Goal: Transaction & Acquisition: Purchase product/service

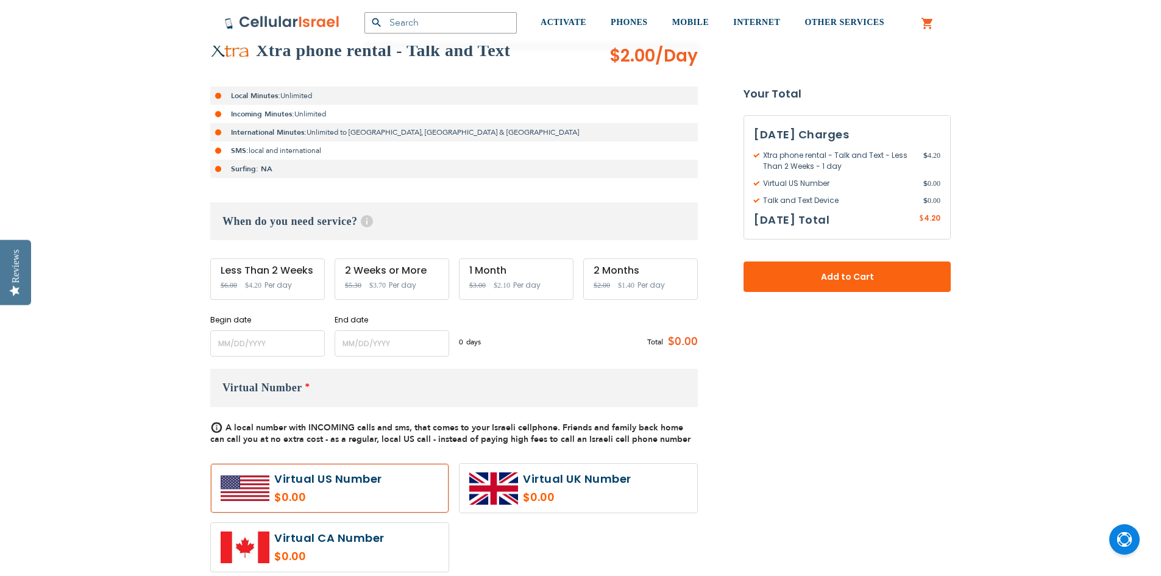
scroll to position [305, 0]
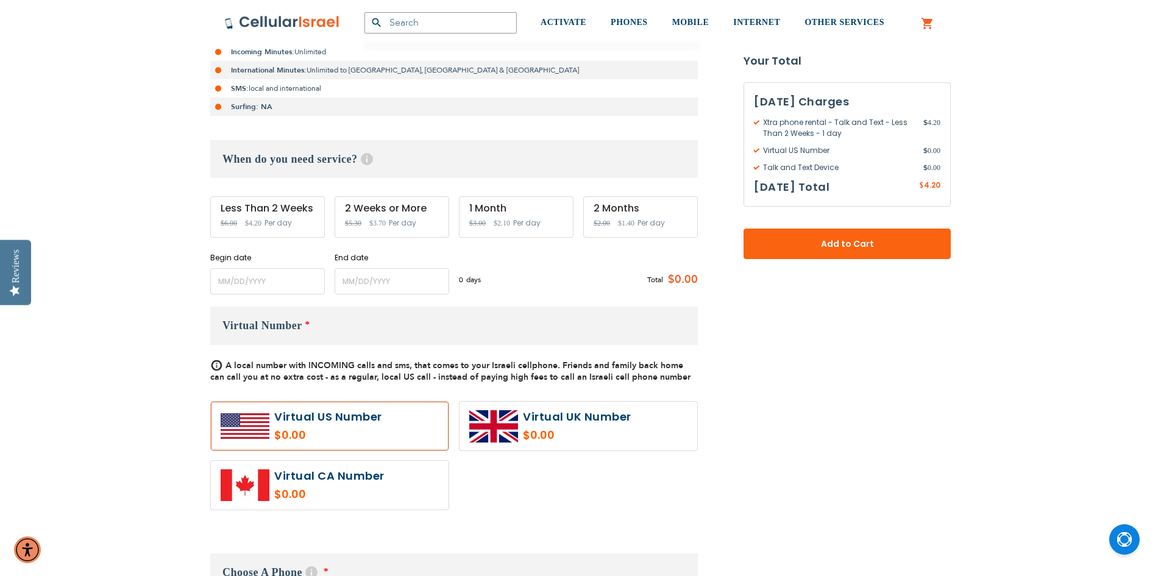
click at [334, 438] on label at bounding box center [330, 426] width 238 height 49
click at [278, 216] on div "Less Than 2 Weeks Special Price $4.20 Regular Price $6.00 Per day" at bounding box center [267, 216] width 115 height 41
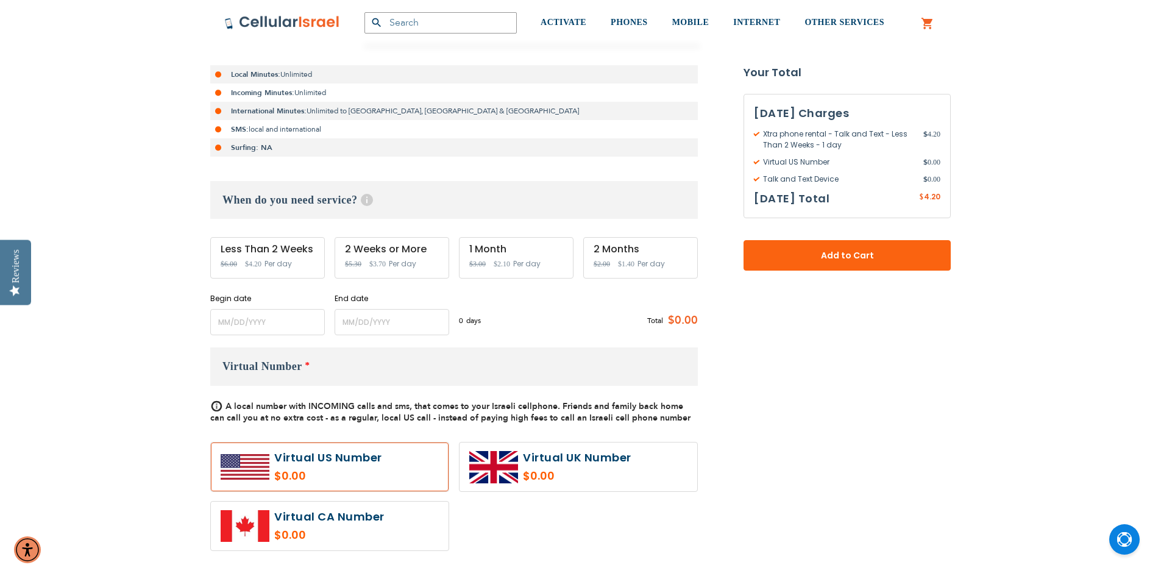
scroll to position [244, 0]
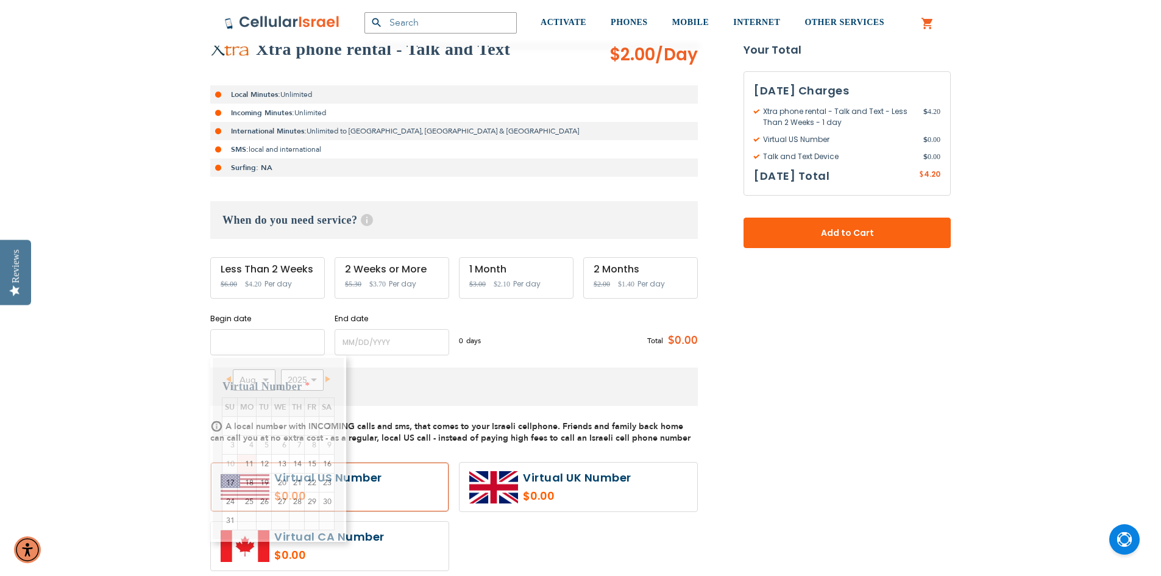
click at [251, 347] on input "name" at bounding box center [267, 342] width 115 height 26
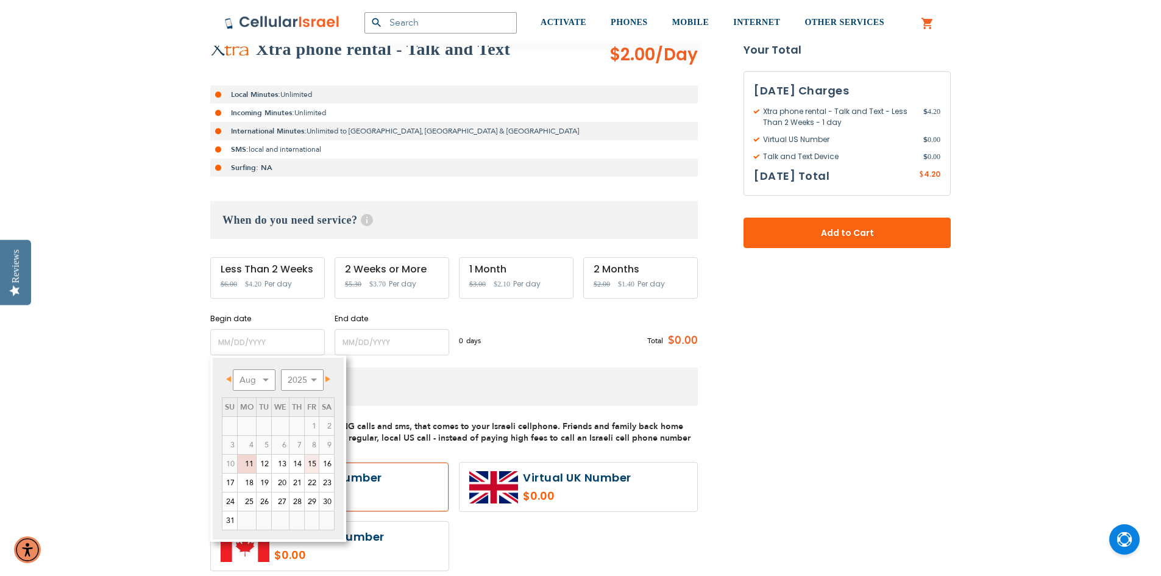
click at [309, 466] on link "15" at bounding box center [312, 464] width 14 height 18
type input "[DATE]"
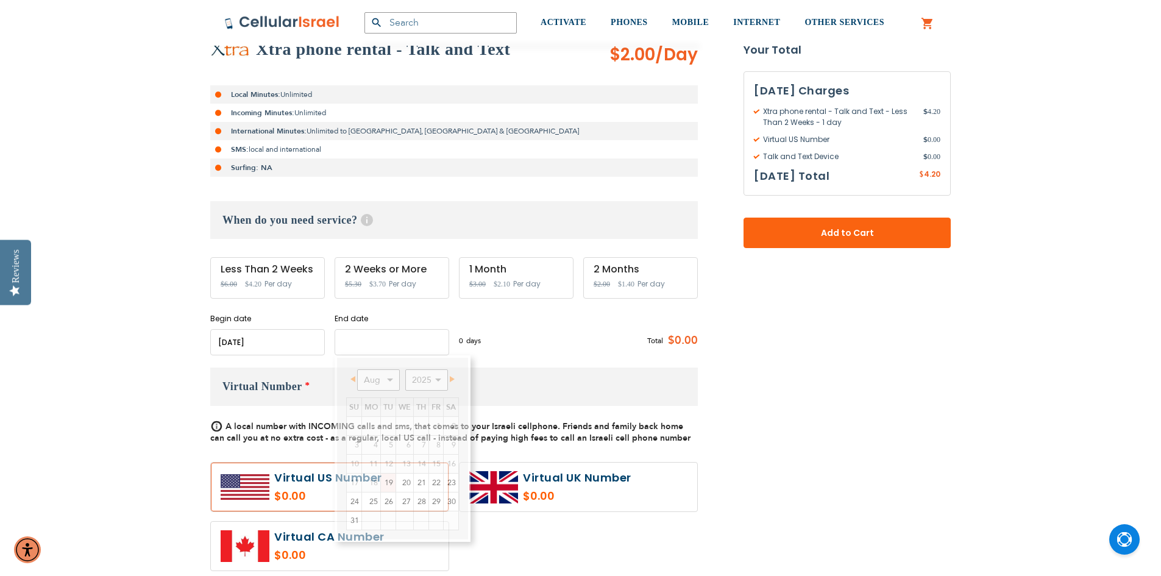
click at [374, 349] on input "name" at bounding box center [392, 342] width 115 height 26
click at [422, 506] on link "28" at bounding box center [421, 501] width 15 height 18
click at [402, 342] on input "name" at bounding box center [392, 342] width 115 height 26
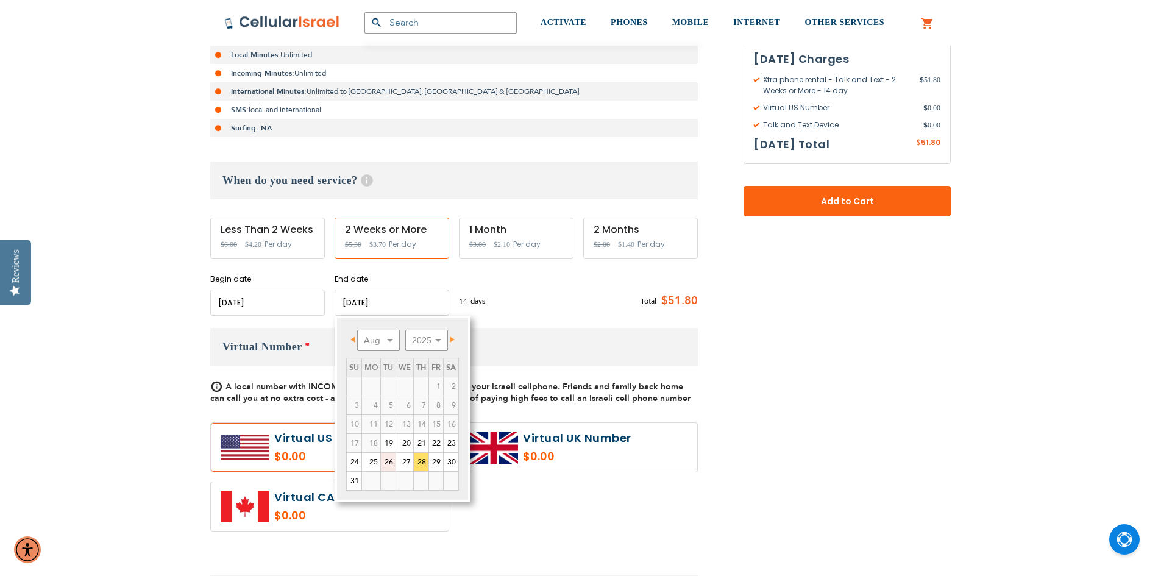
scroll to position [305, 0]
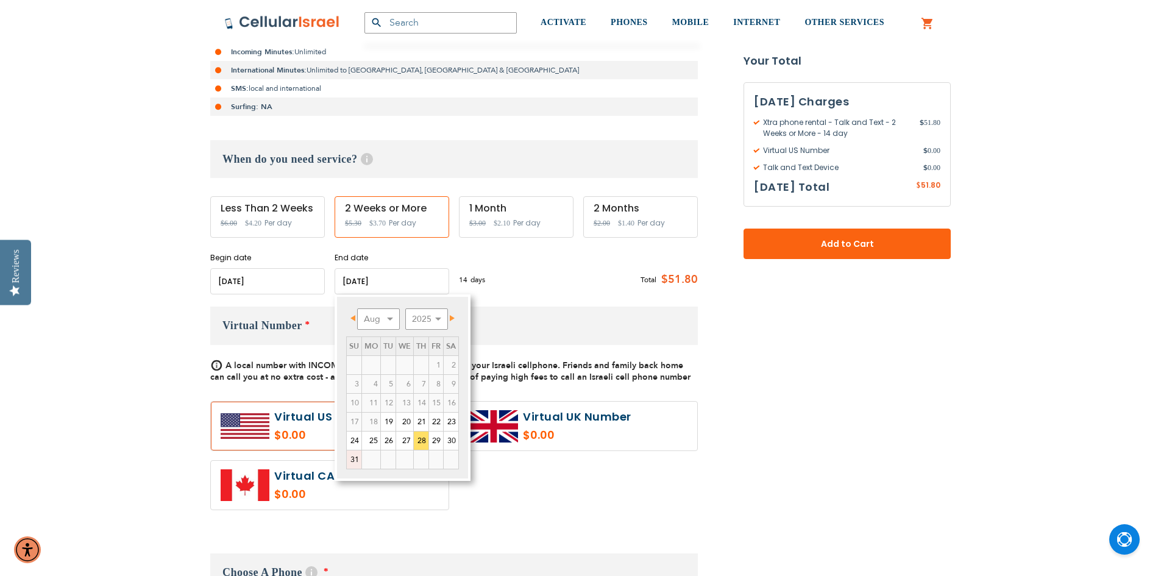
click at [354, 462] on link "31" at bounding box center [354, 459] width 15 height 18
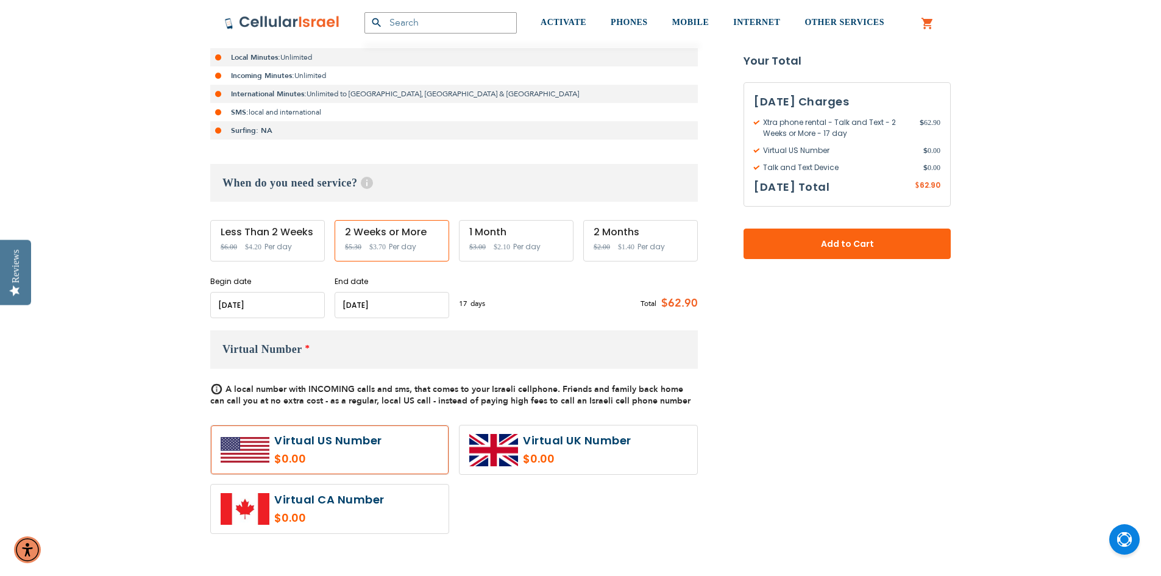
scroll to position [244, 0]
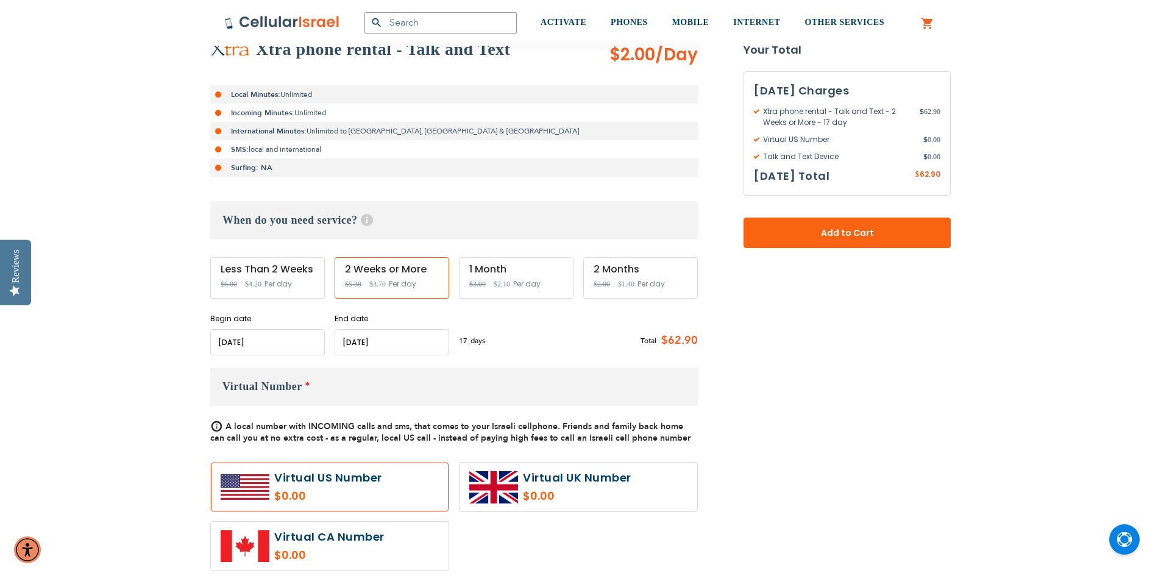
click at [398, 353] on input "name" at bounding box center [392, 342] width 115 height 26
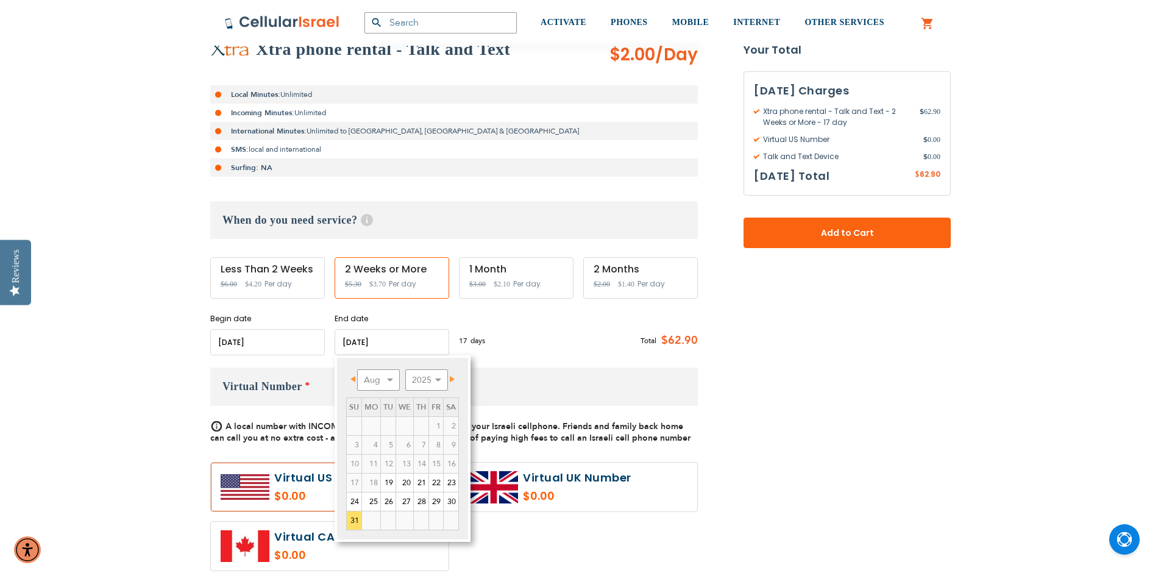
click at [452, 378] on span "Next" at bounding box center [452, 379] width 5 height 6
click at [375, 426] on link "1" at bounding box center [371, 426] width 18 height 18
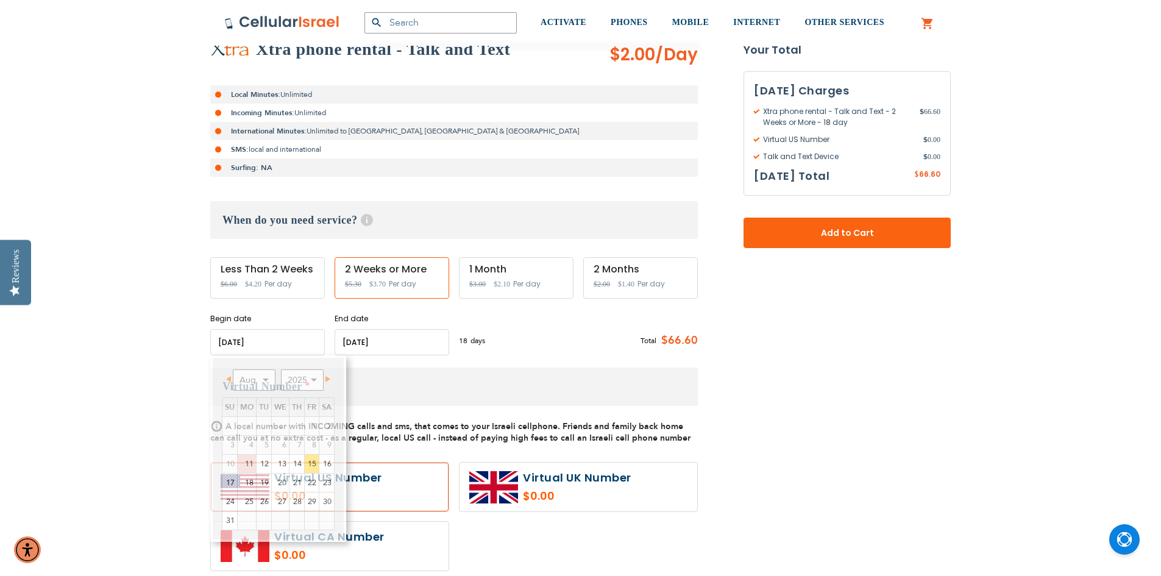
click at [282, 347] on input "name" at bounding box center [267, 342] width 115 height 26
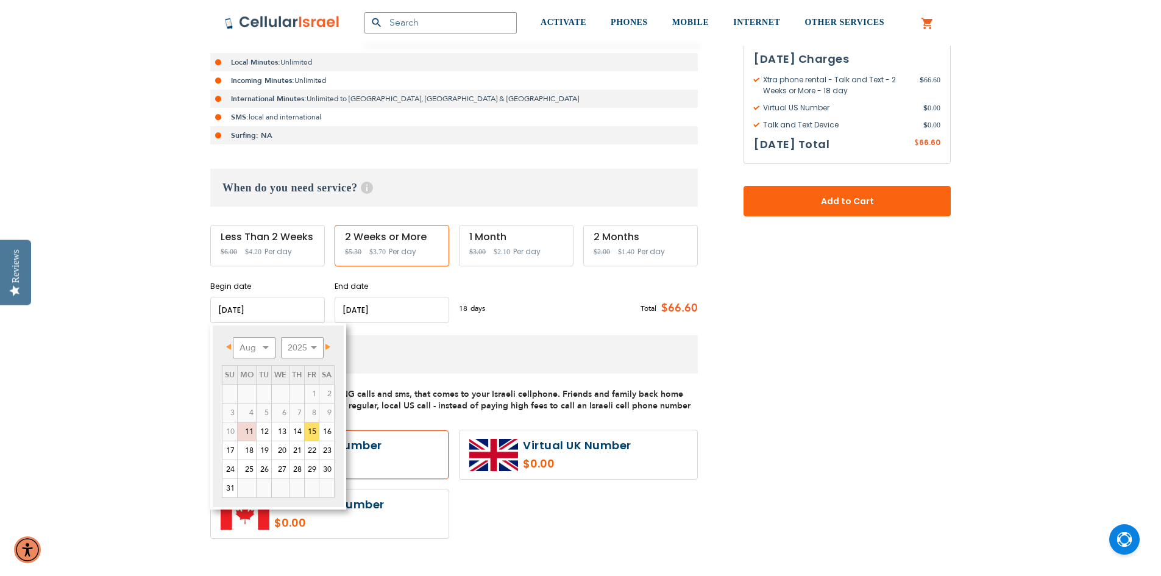
scroll to position [305, 0]
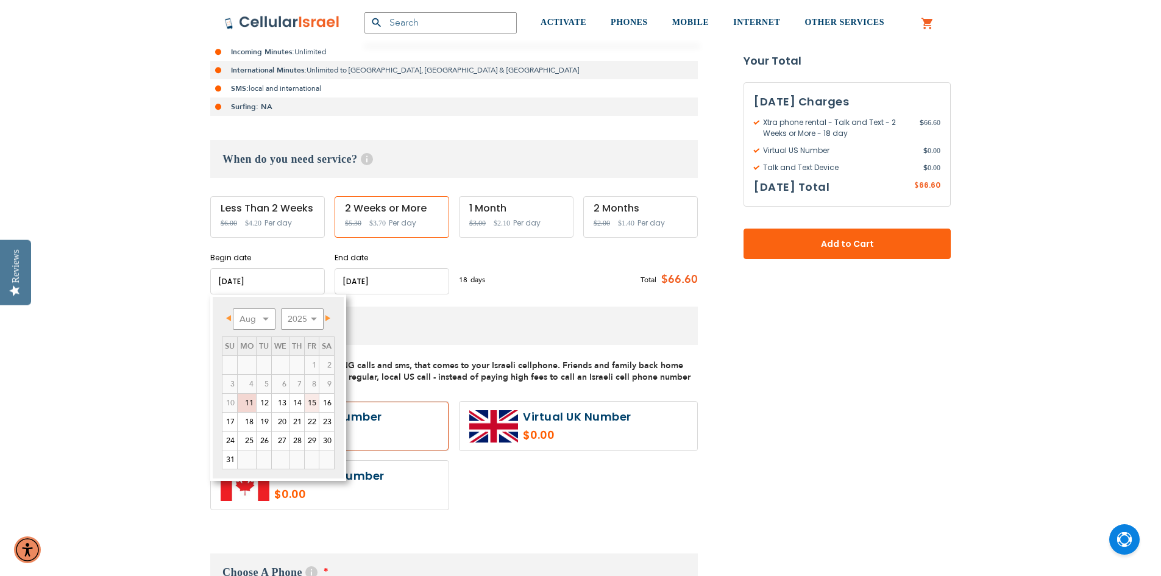
click at [313, 404] on link "15" at bounding box center [312, 403] width 14 height 18
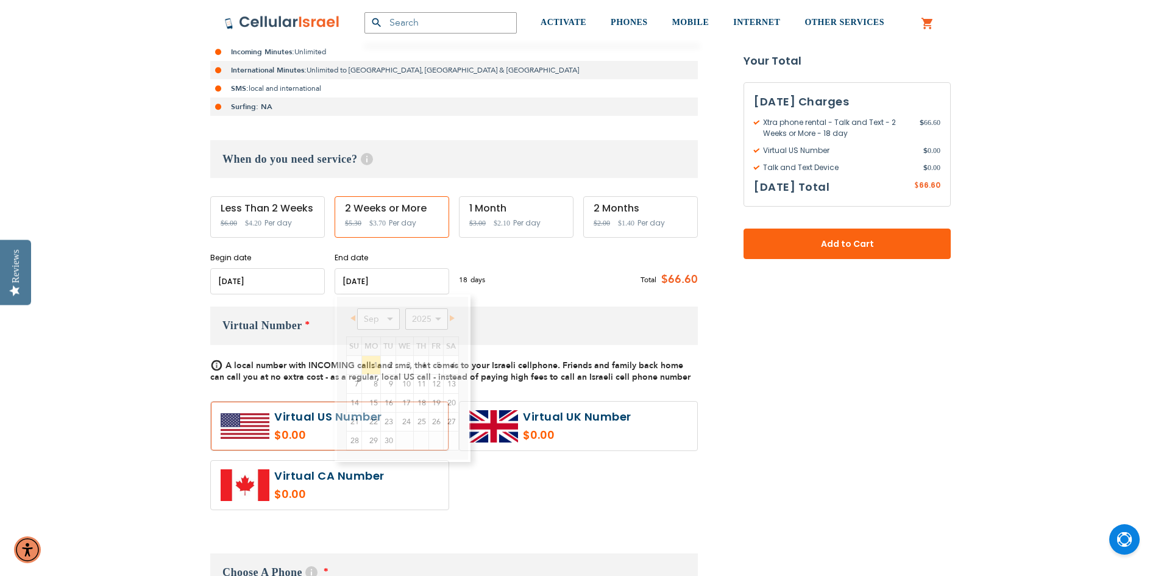
click at [356, 284] on input "name" at bounding box center [392, 281] width 115 height 26
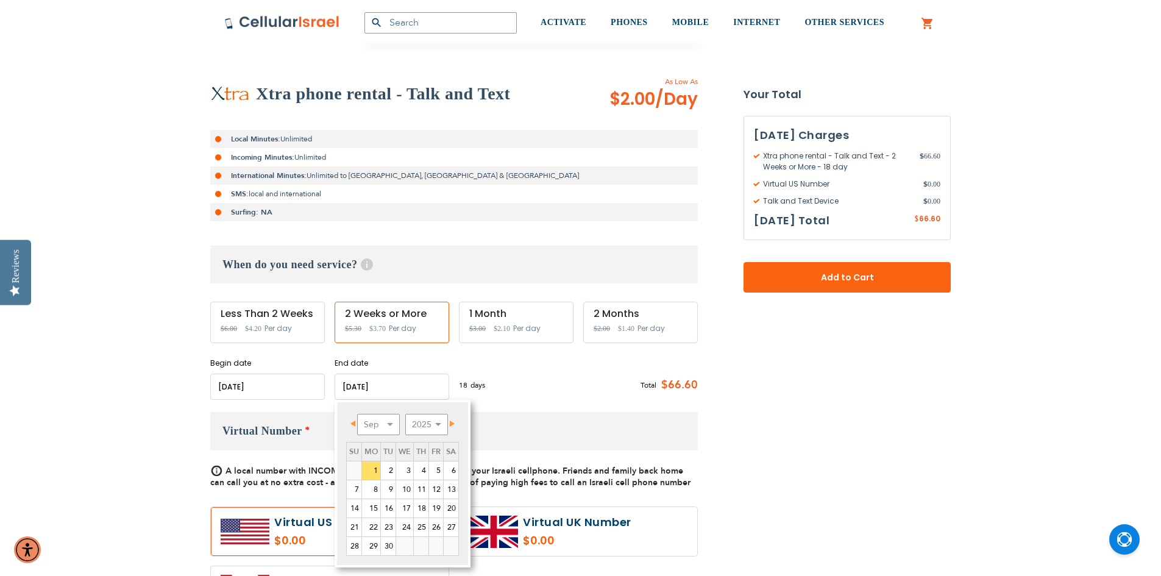
scroll to position [183, 0]
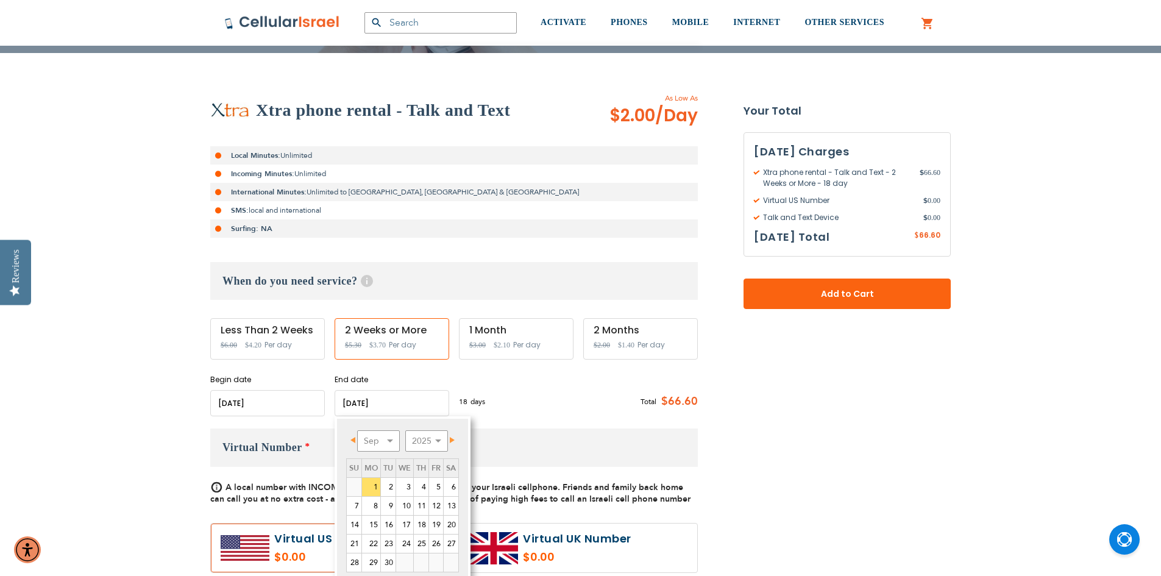
click at [350, 436] on link "Prev" at bounding box center [354, 439] width 15 height 15
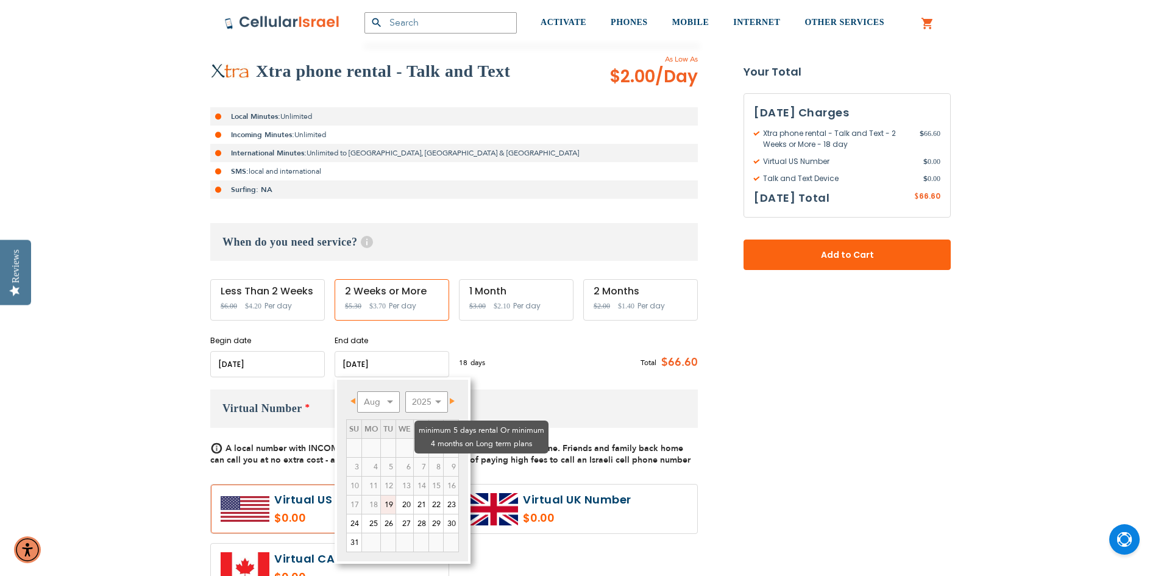
scroll to position [244, 0]
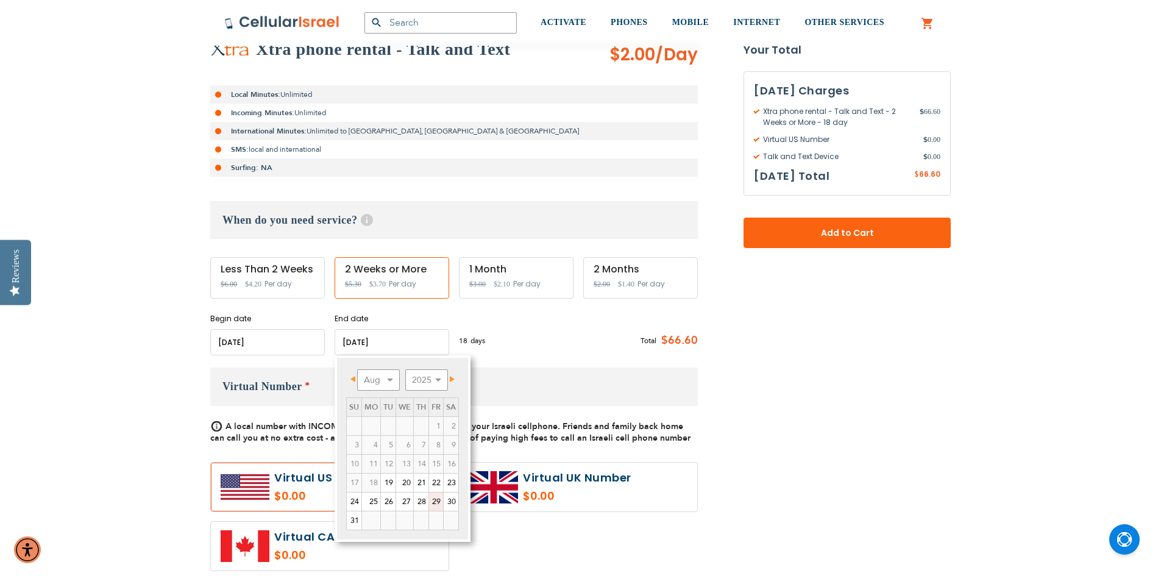
click at [437, 505] on link "29" at bounding box center [436, 501] width 14 height 18
type input "[DATE]"
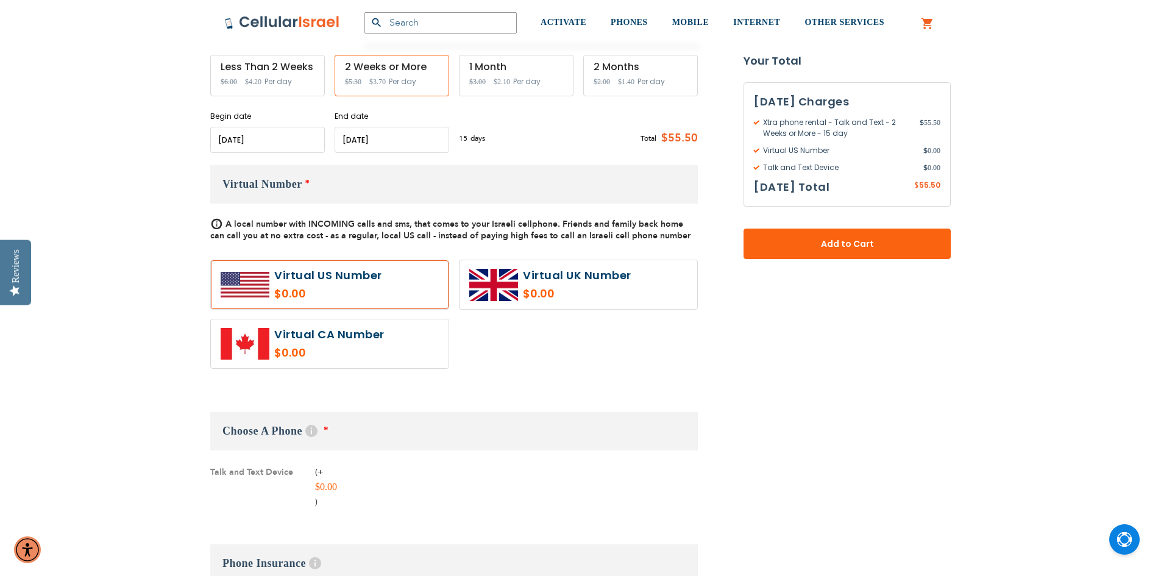
scroll to position [427, 0]
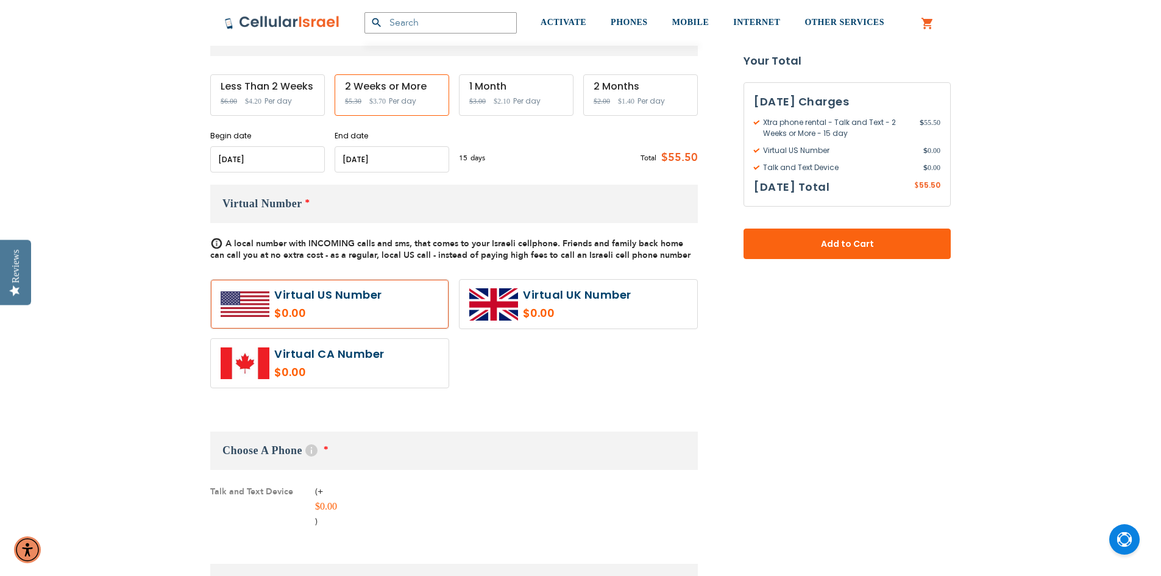
click at [408, 318] on label at bounding box center [330, 304] width 238 height 49
click at [411, 319] on label at bounding box center [330, 304] width 238 height 49
radio input "true"
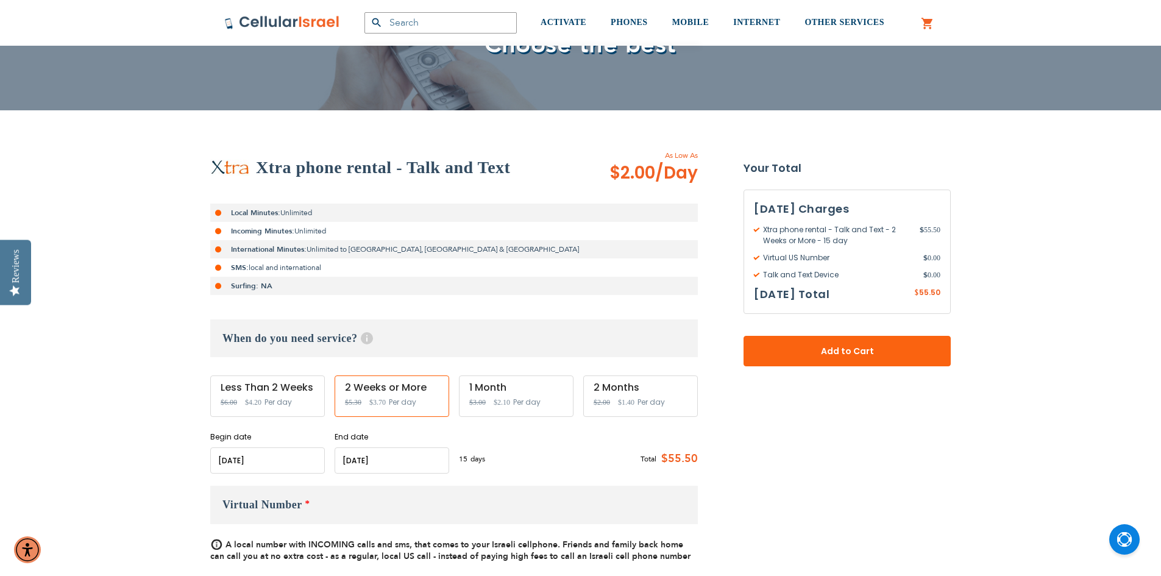
scroll to position [244, 0]
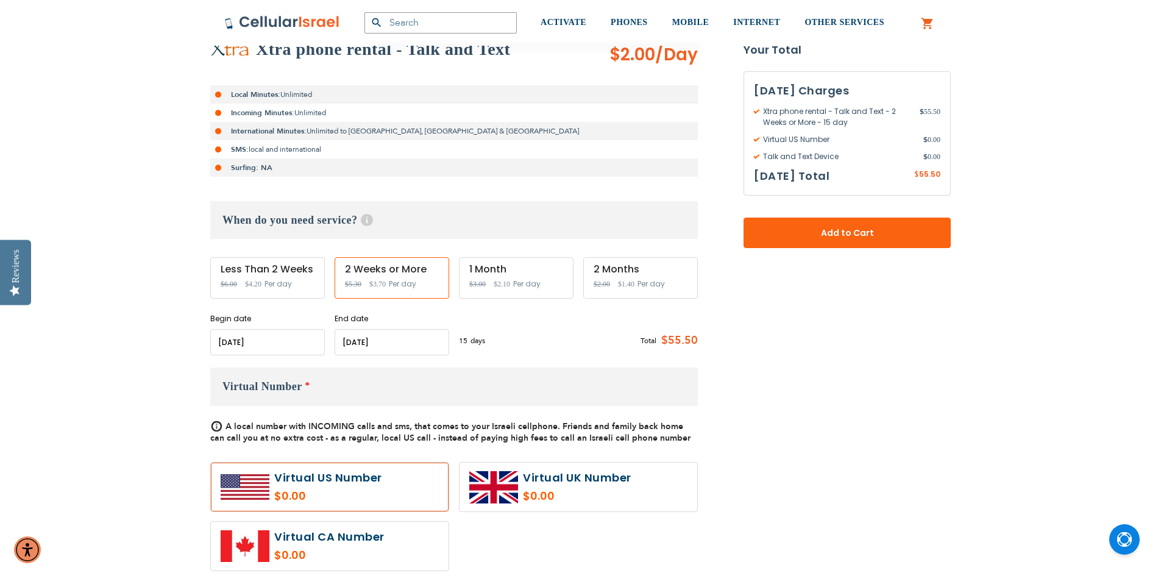
click at [360, 352] on input "name" at bounding box center [392, 342] width 115 height 26
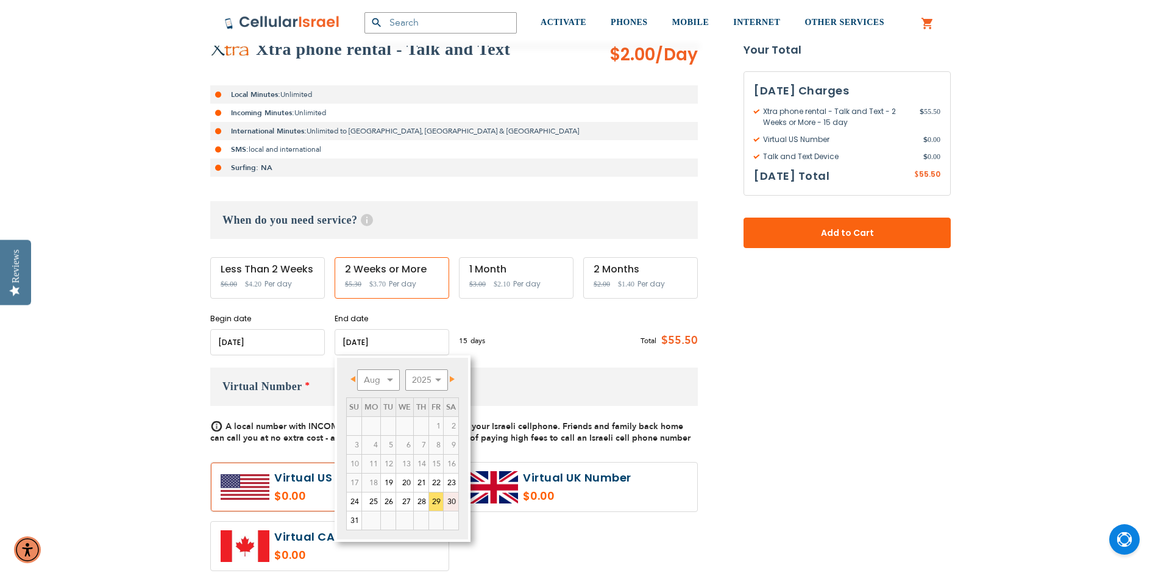
click at [448, 504] on link "30" at bounding box center [451, 501] width 15 height 18
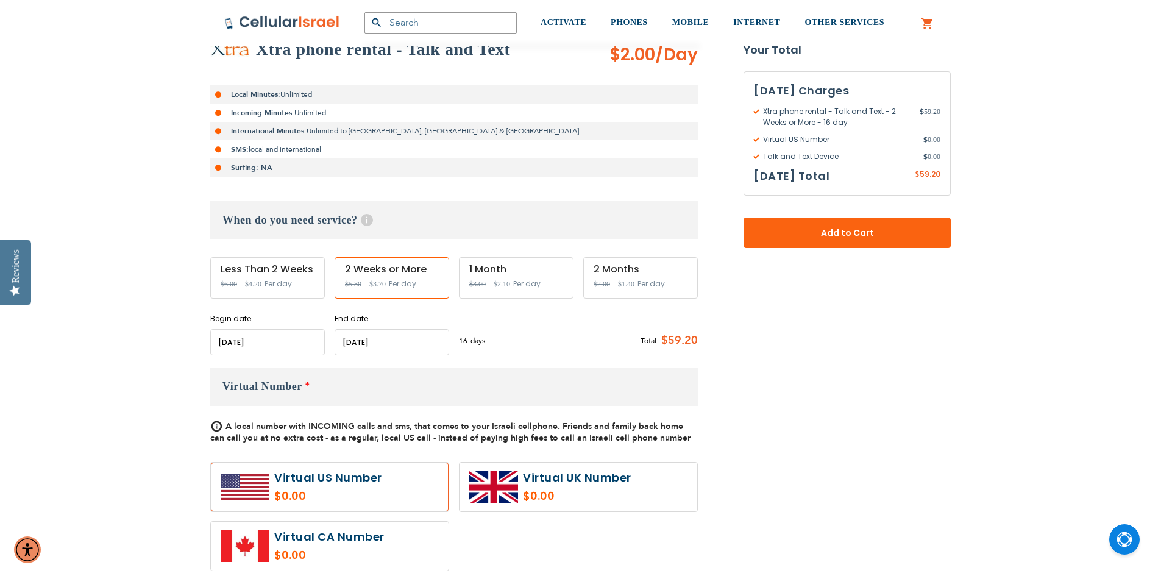
click at [392, 350] on input "name" at bounding box center [392, 342] width 115 height 26
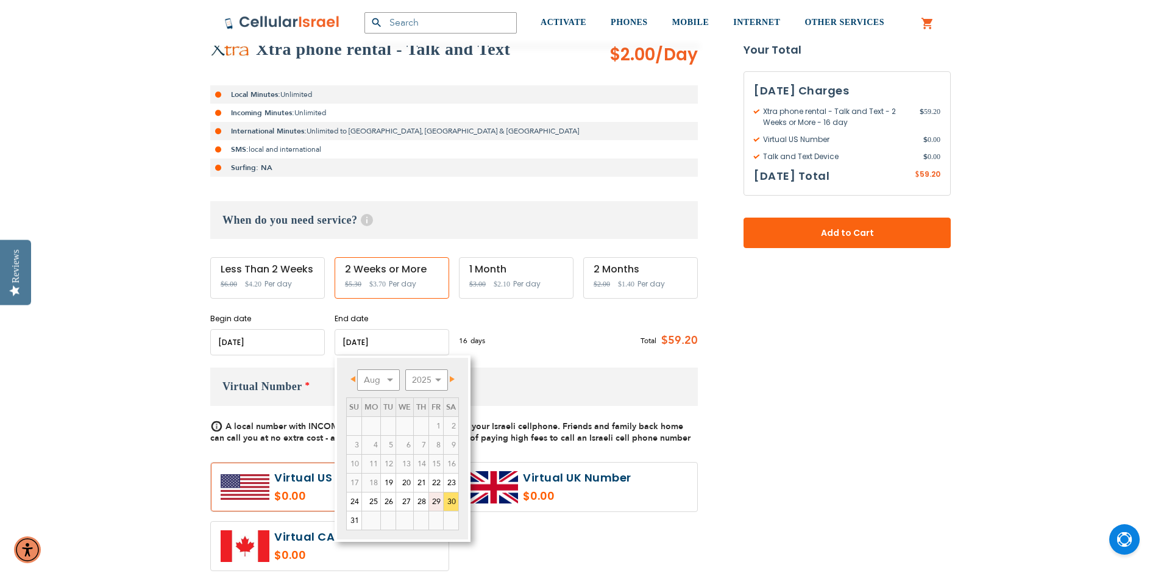
click at [434, 500] on link "29" at bounding box center [436, 501] width 14 height 18
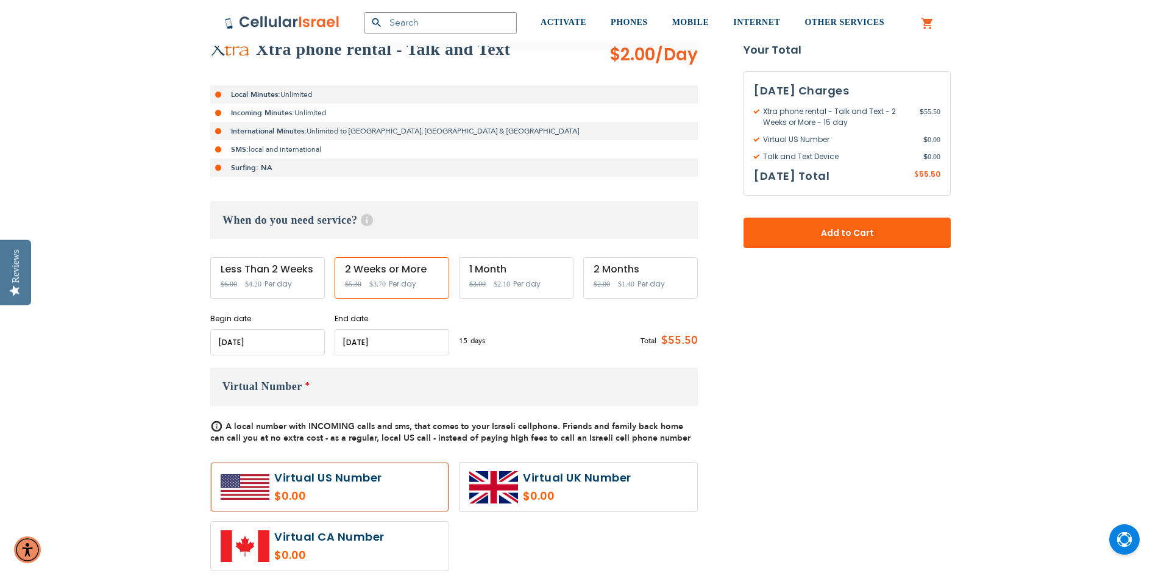
click at [391, 338] on input "name" at bounding box center [392, 342] width 115 height 26
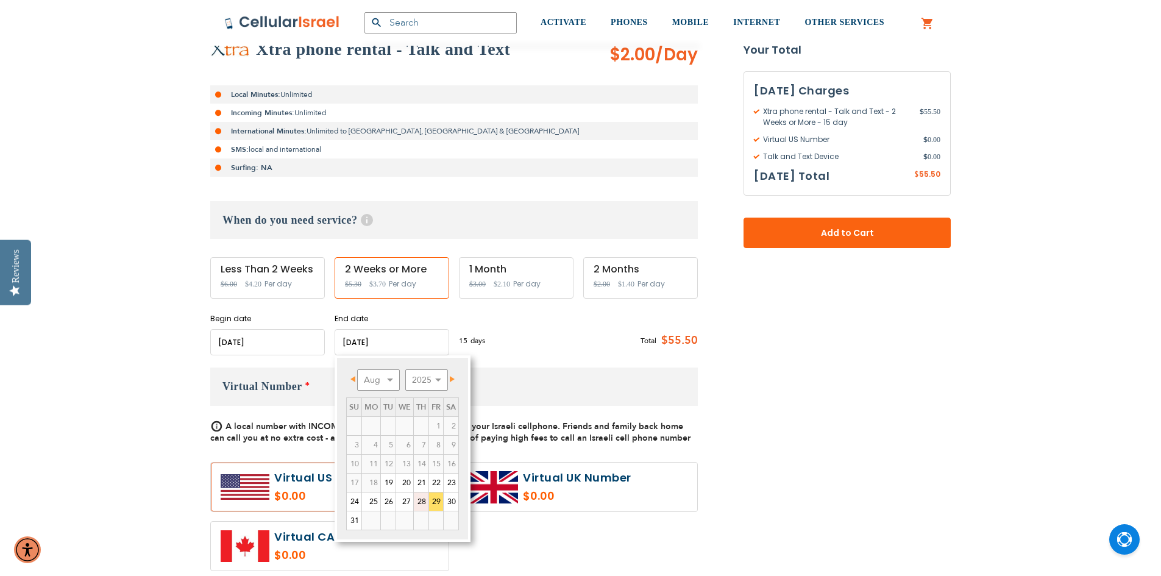
click at [422, 500] on link "28" at bounding box center [421, 501] width 15 height 18
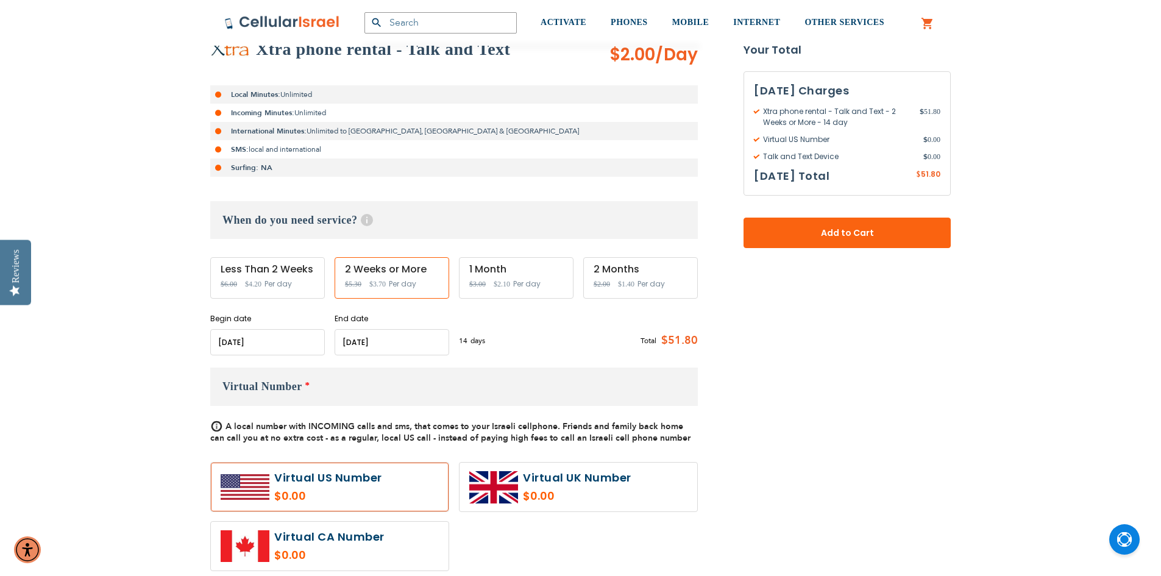
click at [396, 340] on input "name" at bounding box center [392, 342] width 115 height 26
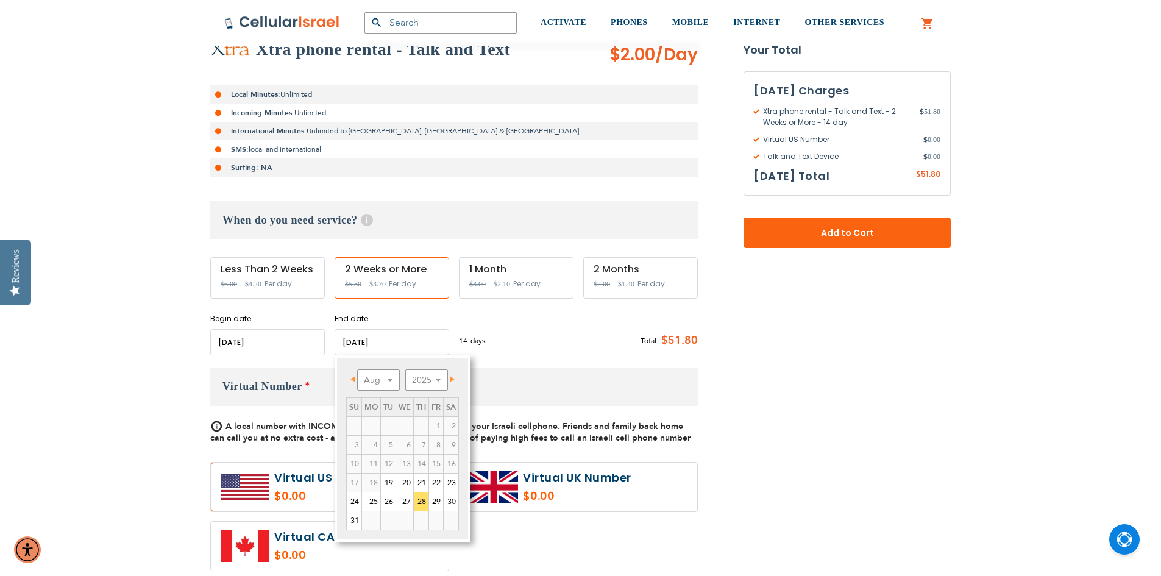
click at [406, 503] on link "27" at bounding box center [404, 501] width 17 height 18
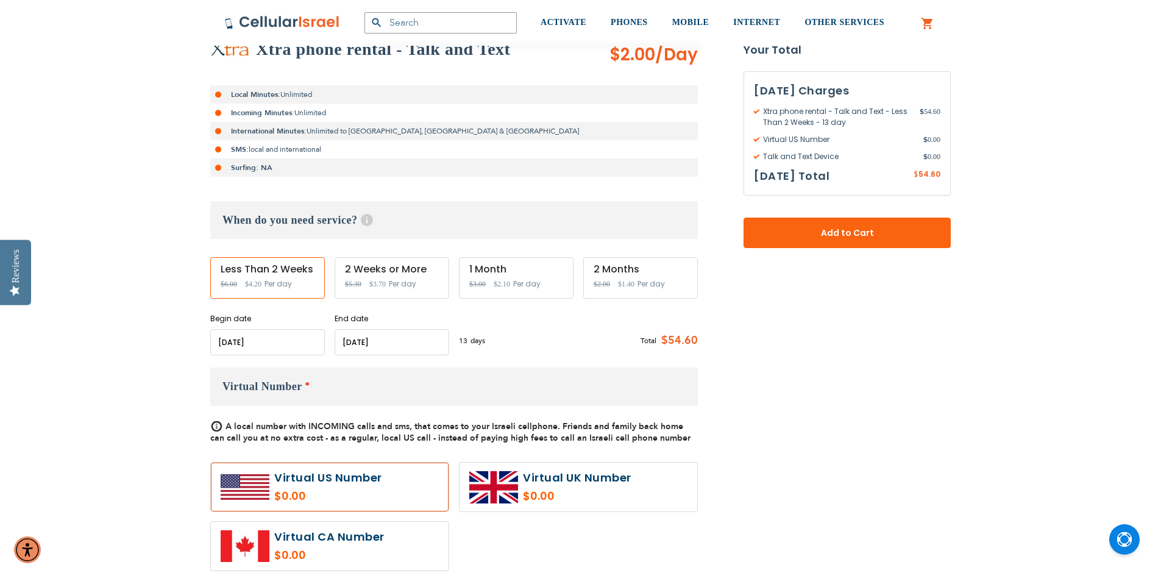
click at [401, 352] on input "name" at bounding box center [392, 342] width 115 height 26
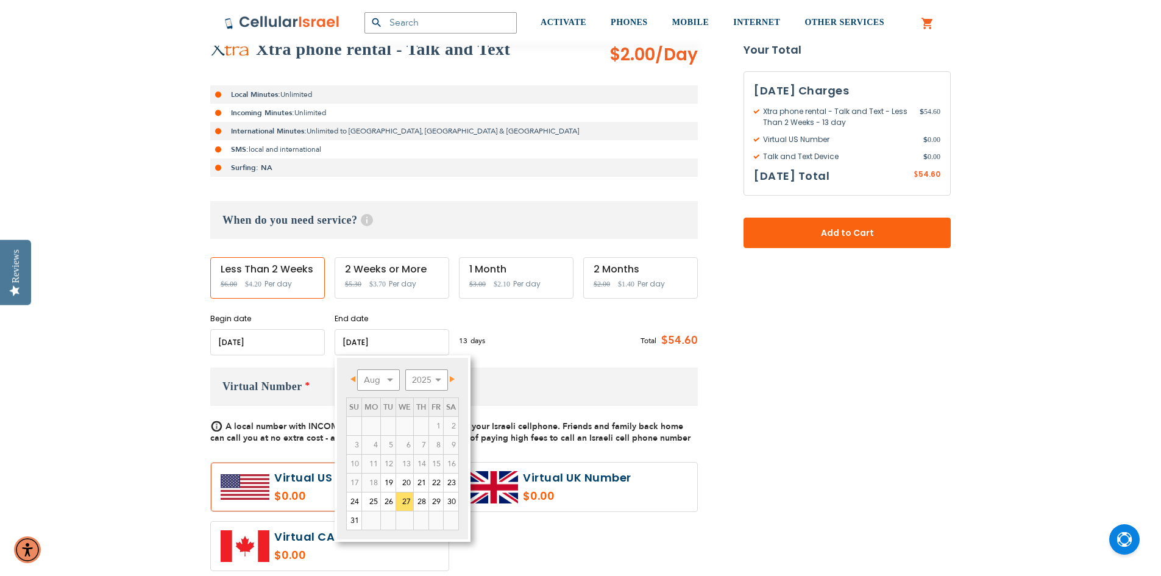
click at [425, 501] on link "28" at bounding box center [421, 501] width 15 height 18
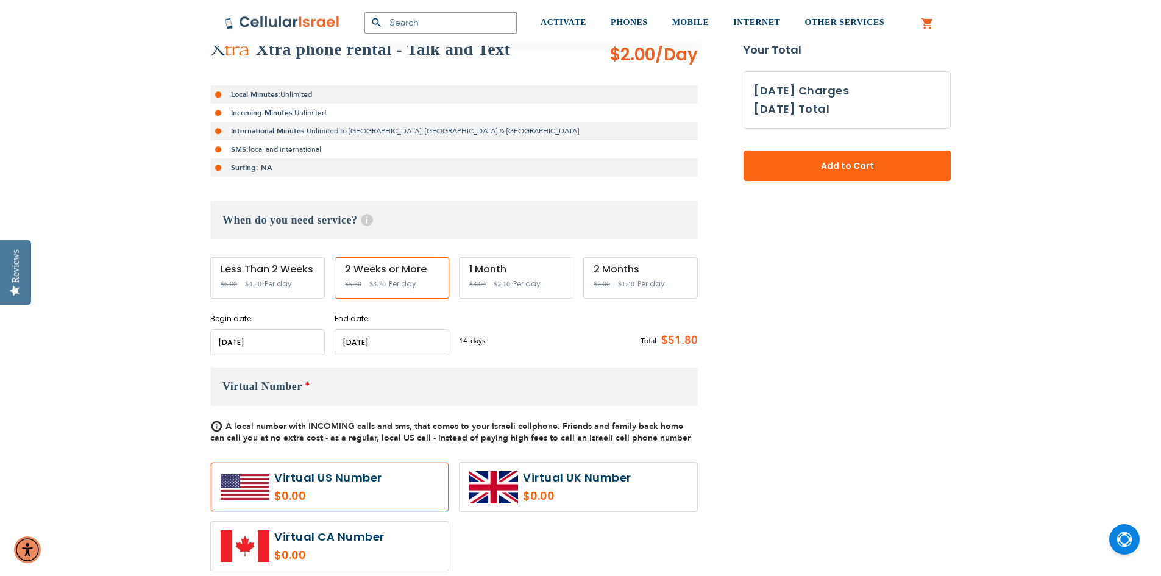
click at [413, 349] on input "name" at bounding box center [392, 342] width 115 height 26
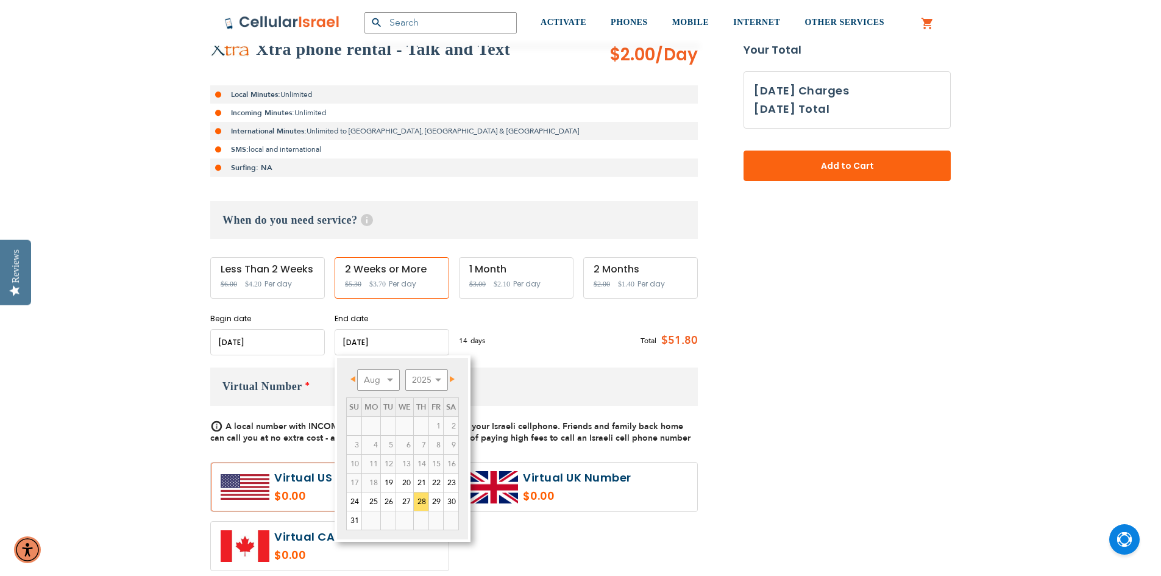
click at [436, 506] on link "29" at bounding box center [436, 501] width 14 height 18
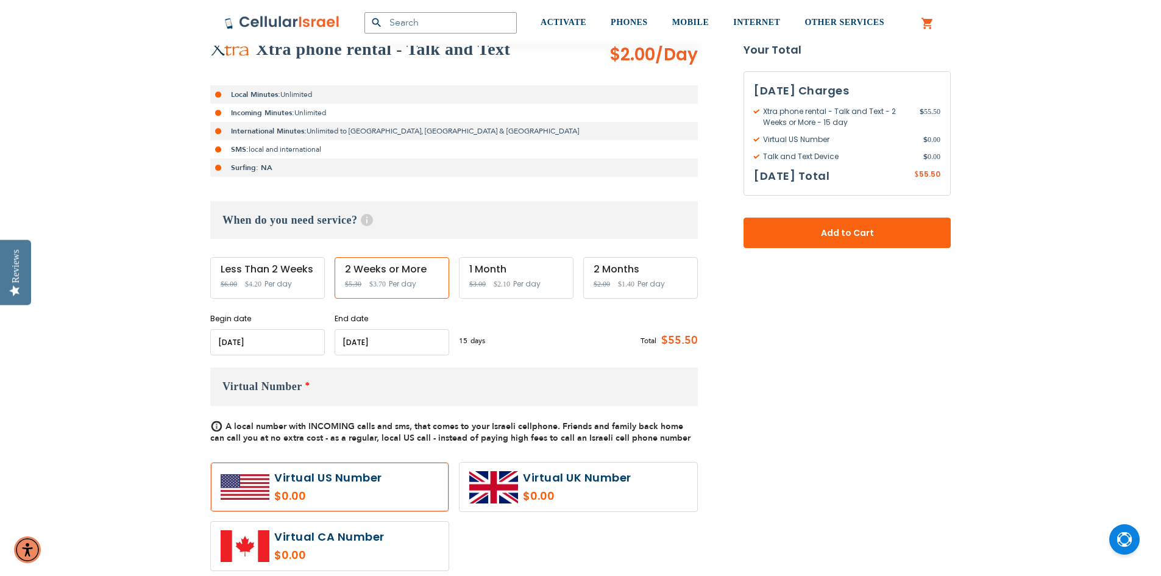
click at [408, 334] on input "name" at bounding box center [392, 342] width 115 height 26
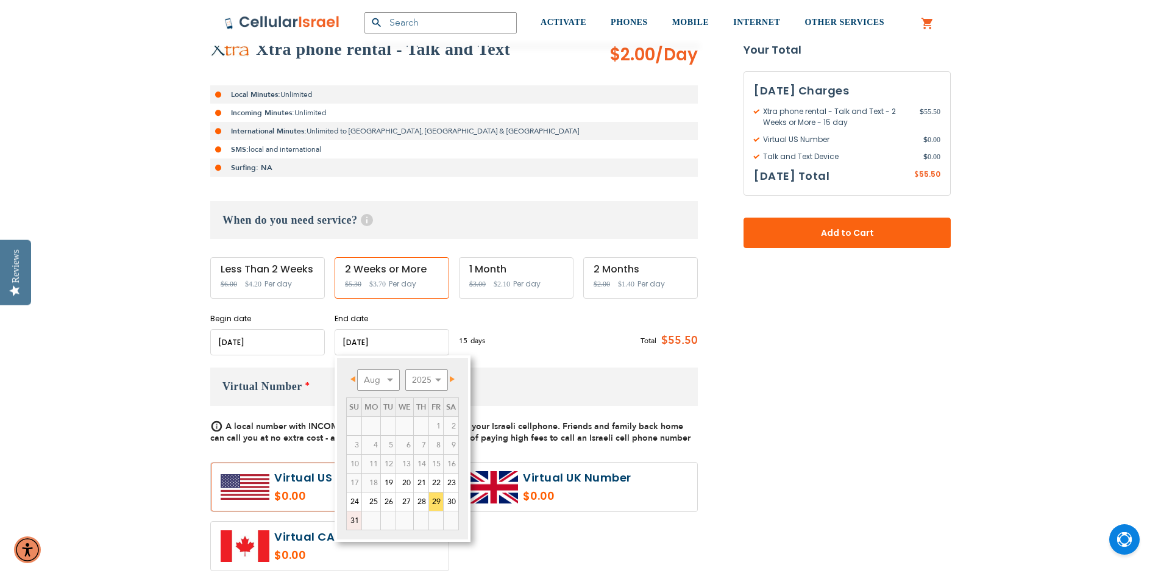
click at [361, 524] on link "31" at bounding box center [354, 520] width 15 height 18
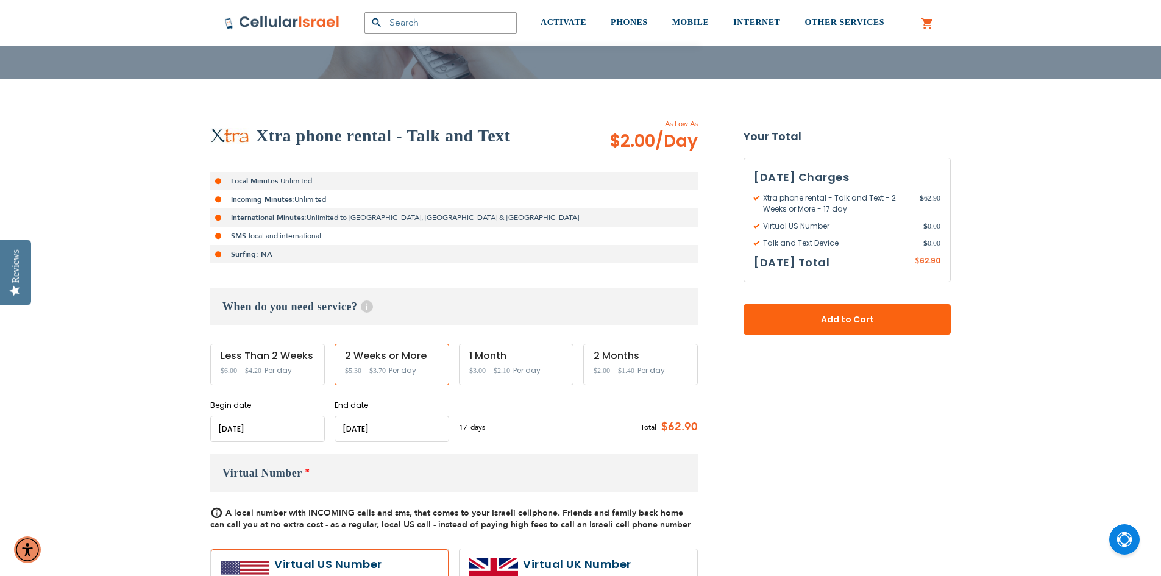
scroll to position [183, 0]
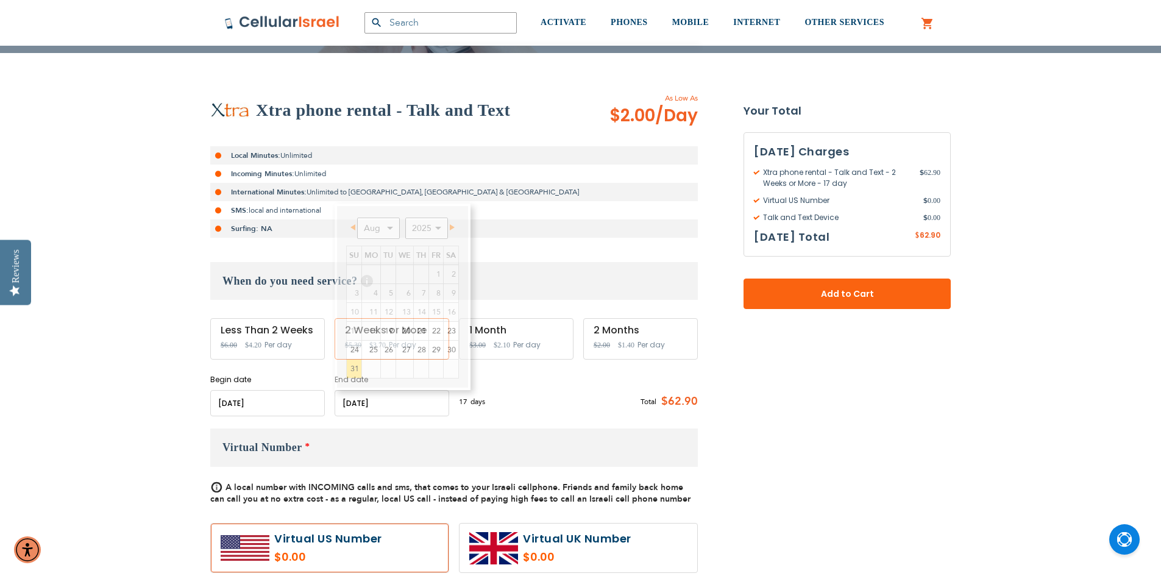
click at [367, 410] on input "name" at bounding box center [392, 403] width 115 height 26
click at [443, 332] on link "22" at bounding box center [436, 331] width 14 height 18
type input "[DATE]"
click at [394, 409] on input "name" at bounding box center [392, 403] width 115 height 26
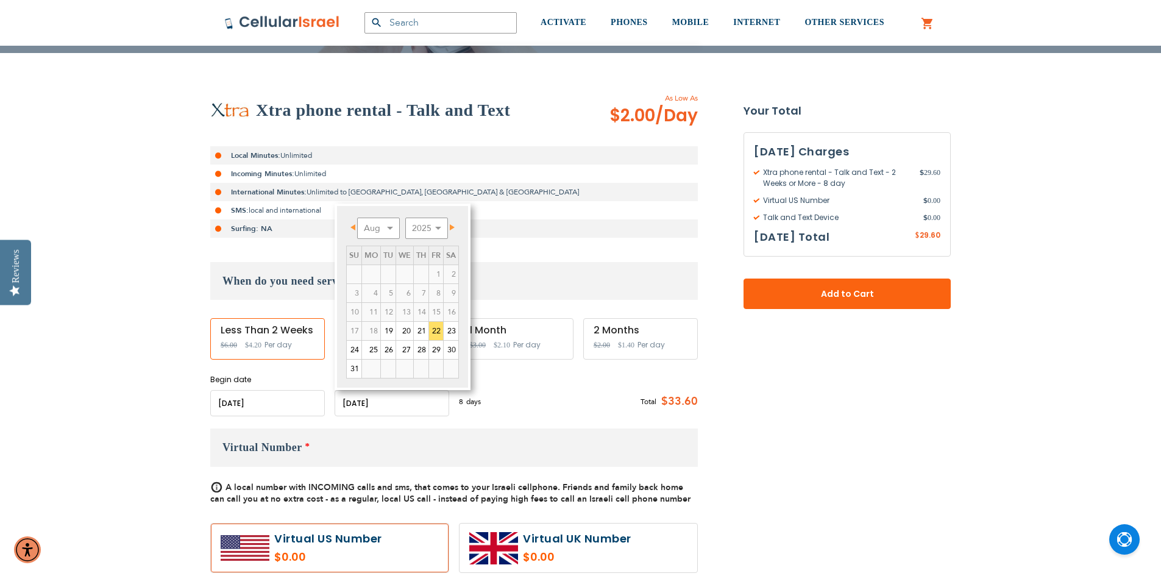
click at [263, 402] on input "name" at bounding box center [267, 403] width 115 height 26
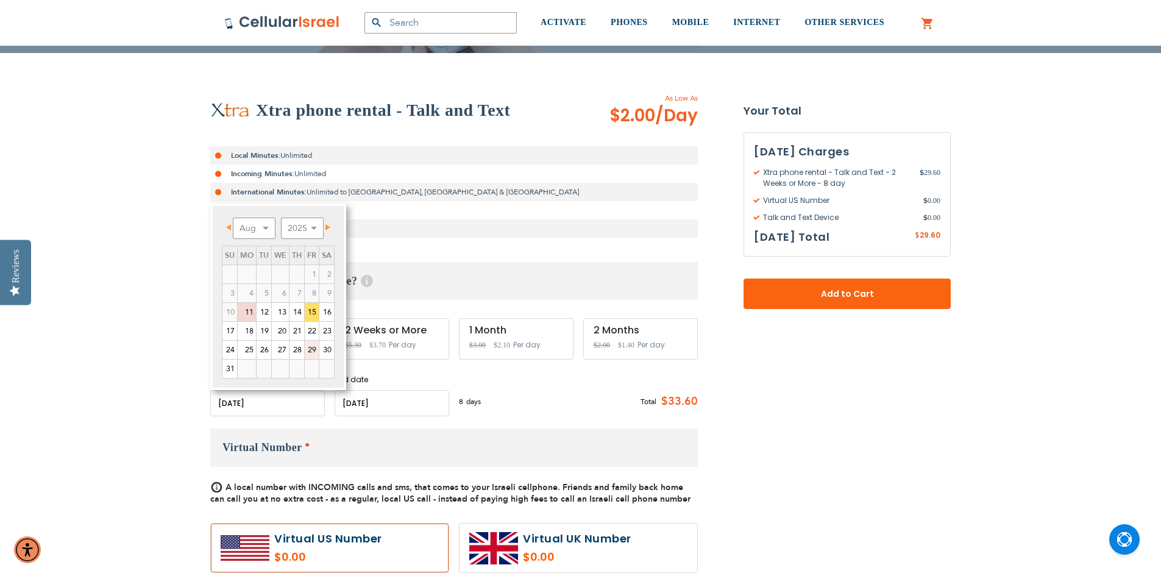
click at [315, 356] on link "29" at bounding box center [312, 350] width 14 height 18
type input "[DATE]"
click at [264, 397] on input "name" at bounding box center [267, 403] width 115 height 26
click at [308, 316] on link "15" at bounding box center [312, 312] width 14 height 18
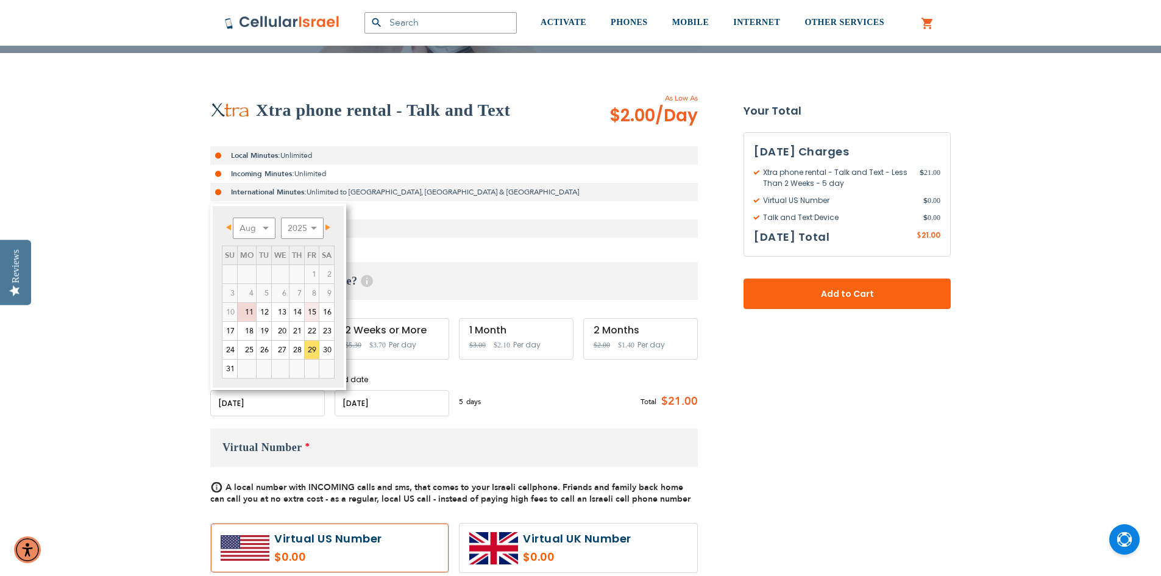
type input "[DATE]"
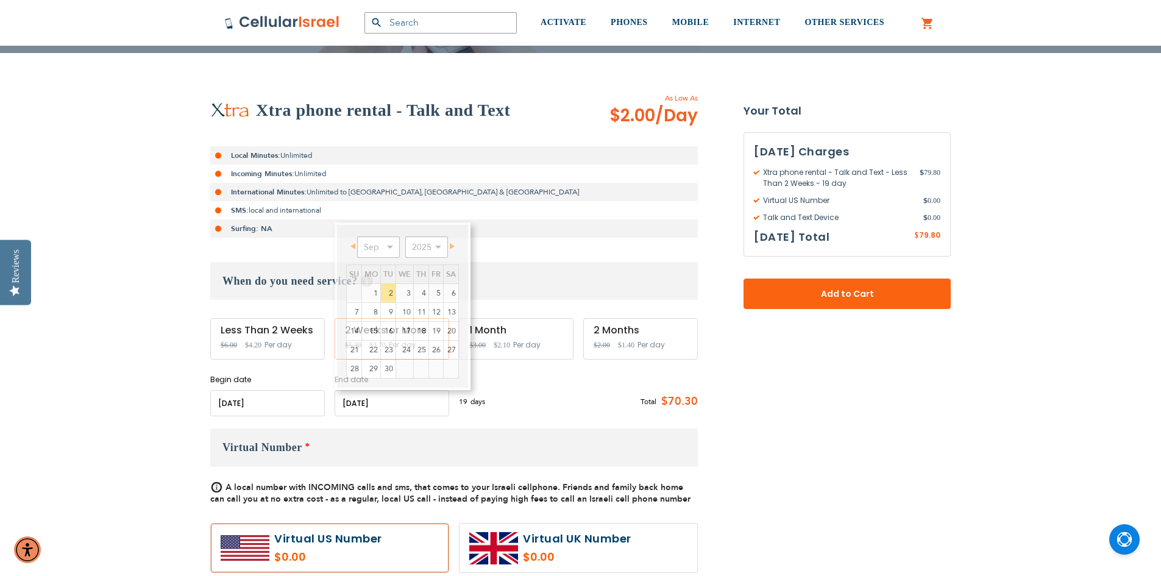
click at [372, 408] on input "name" at bounding box center [392, 403] width 115 height 26
click at [356, 249] on link "Prev" at bounding box center [354, 245] width 15 height 15
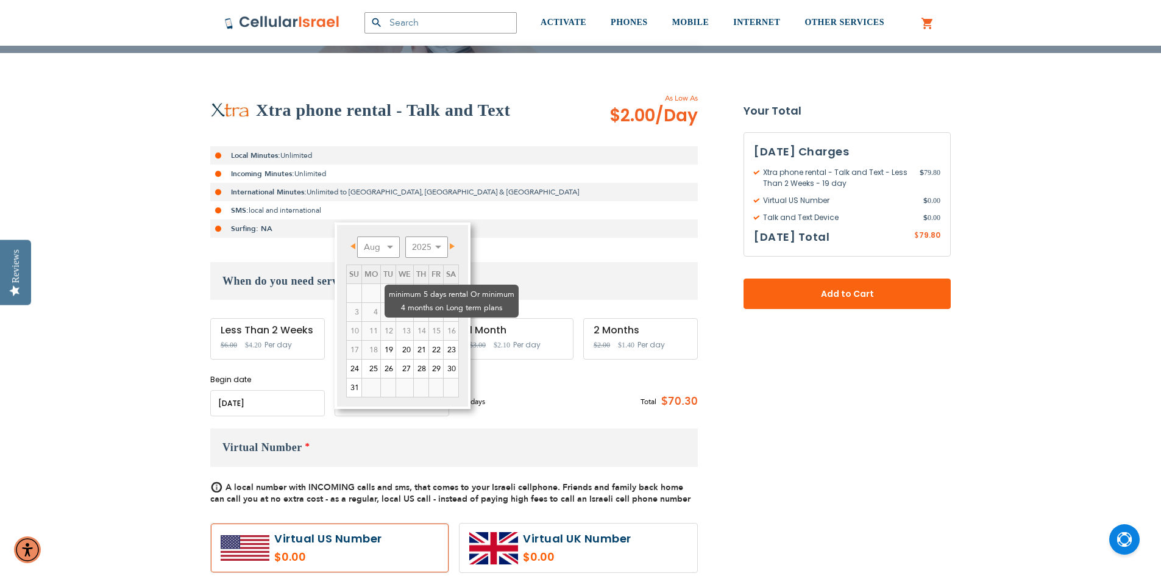
click at [424, 338] on span "14" at bounding box center [421, 331] width 15 height 18
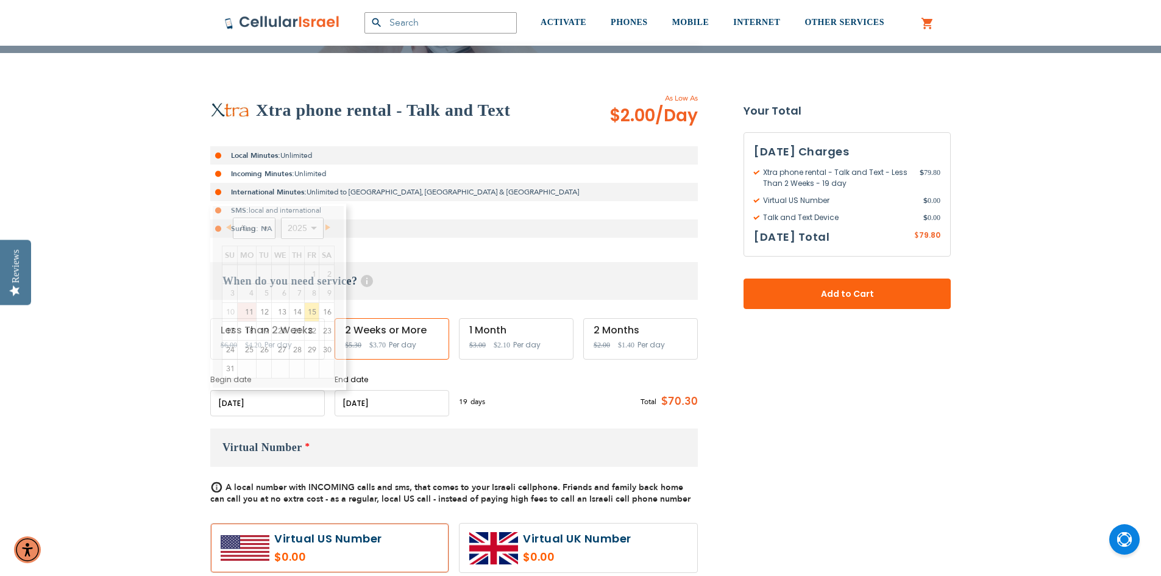
click at [218, 403] on input "name" at bounding box center [267, 403] width 115 height 26
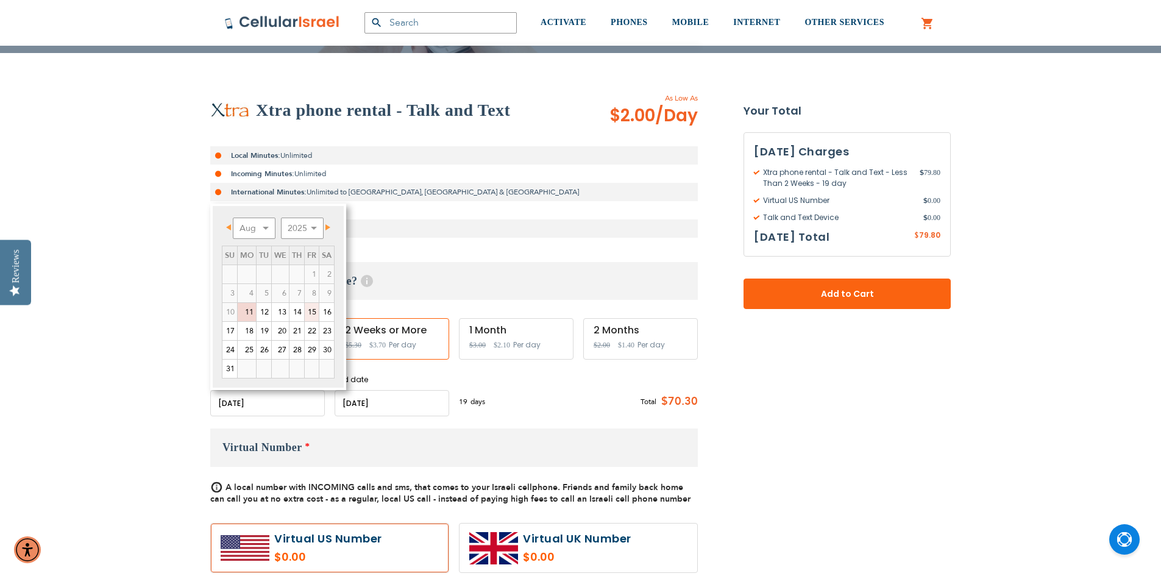
click at [315, 318] on link "15" at bounding box center [312, 312] width 14 height 18
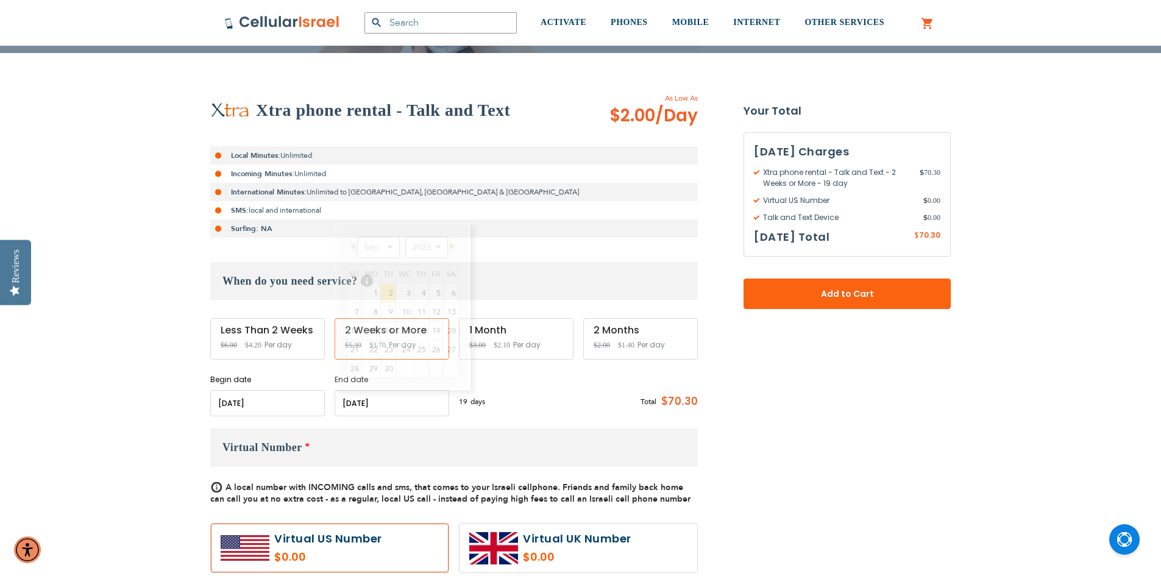
click at [360, 406] on input "name" at bounding box center [392, 403] width 115 height 26
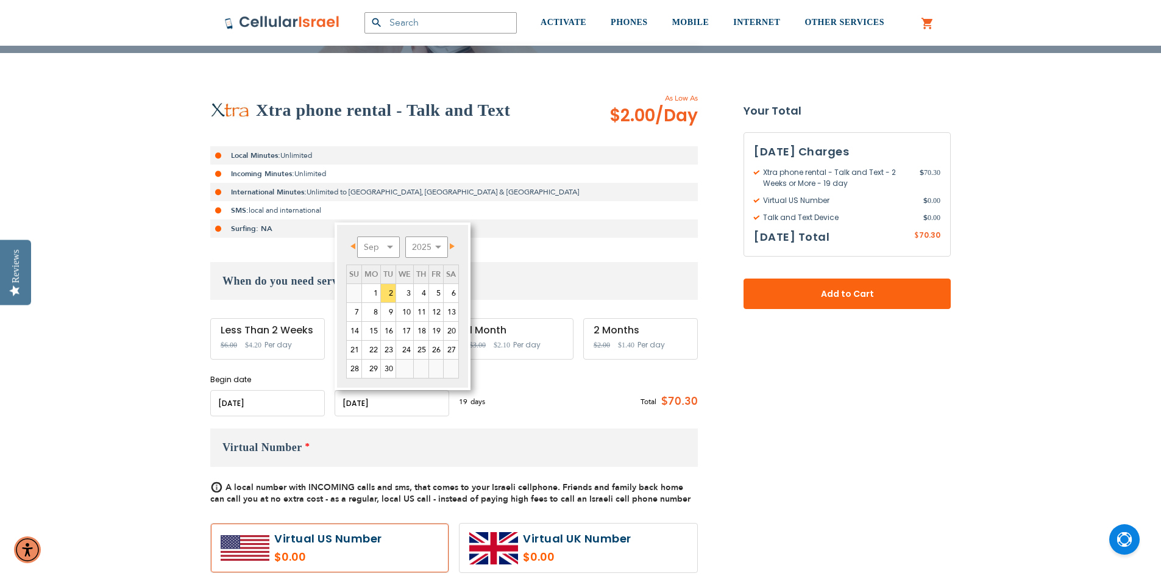
click at [356, 249] on link "Prev" at bounding box center [354, 245] width 15 height 15
click at [437, 374] on link "29" at bounding box center [436, 369] width 14 height 18
type input "[DATE]"
